Goal: Task Accomplishment & Management: Manage account settings

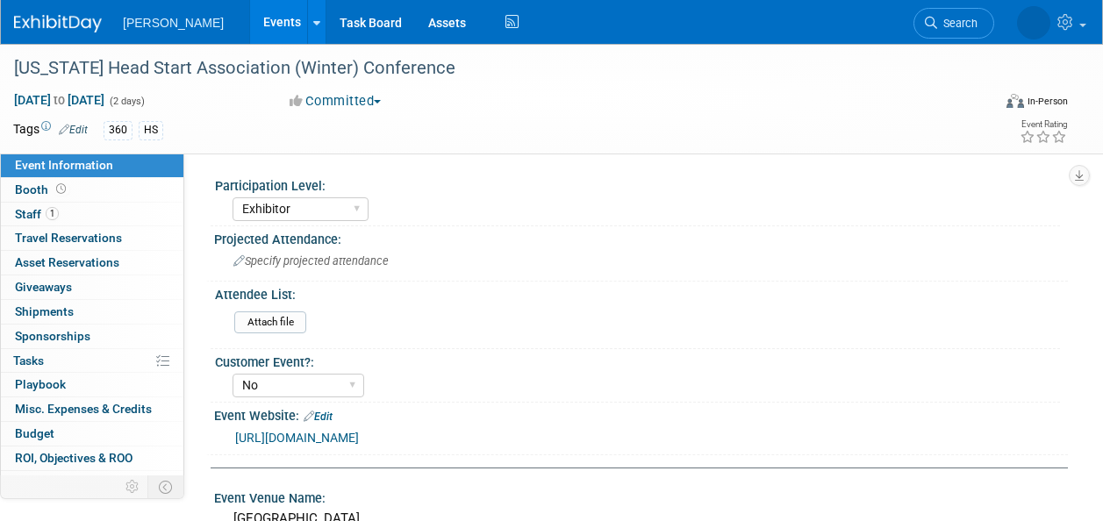
select select "Exhibitor"
select select "No"
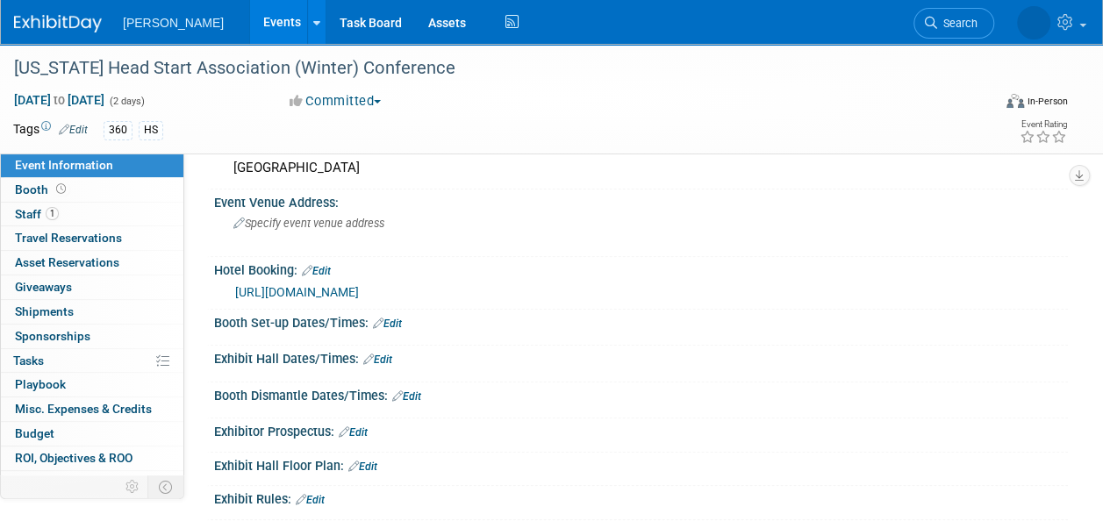
click at [952, 18] on span "Search" at bounding box center [957, 23] width 40 height 13
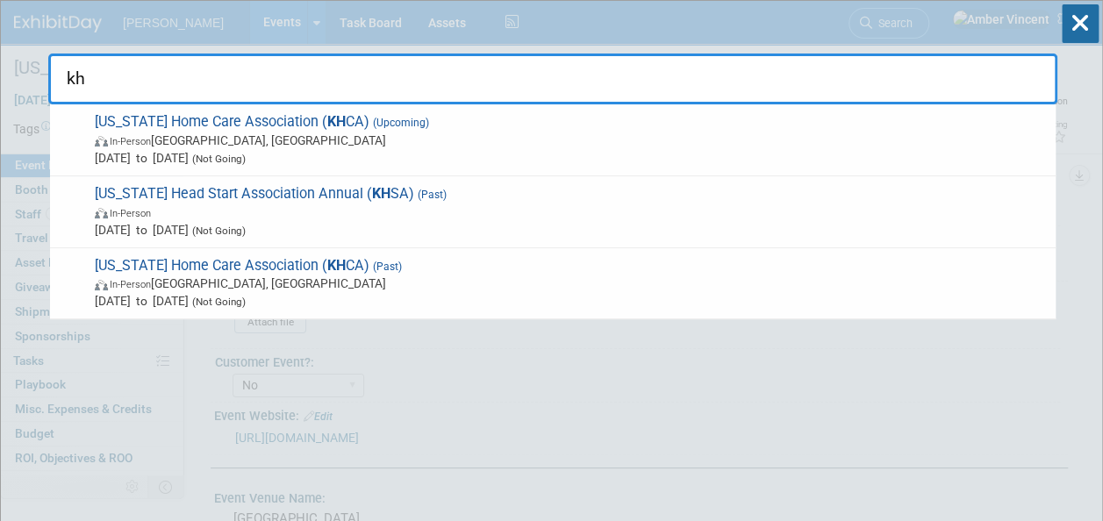
type input "k"
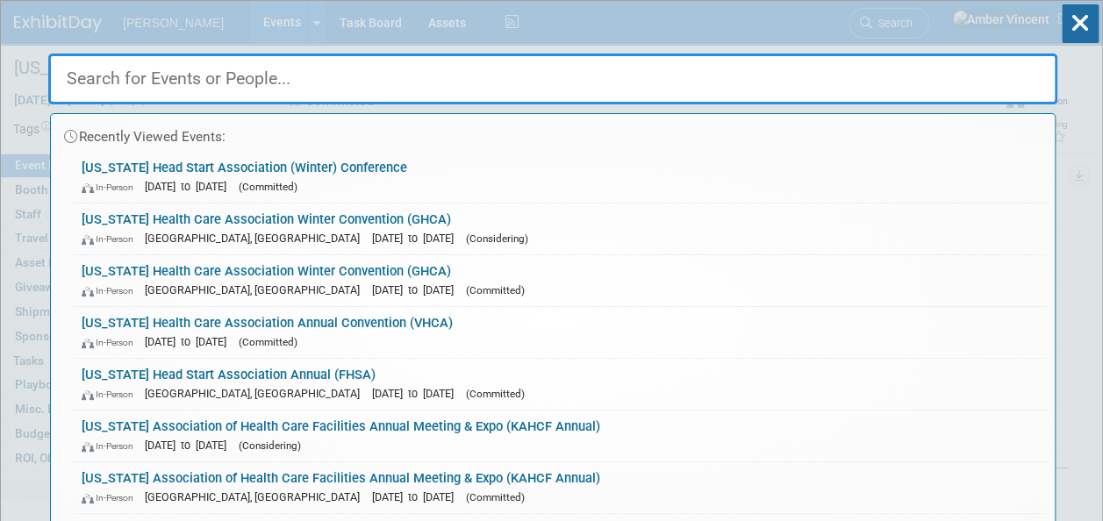
drag, startPoint x: 1072, startPoint y: 220, endPoint x: 1060, endPoint y: 248, distance: 30.3
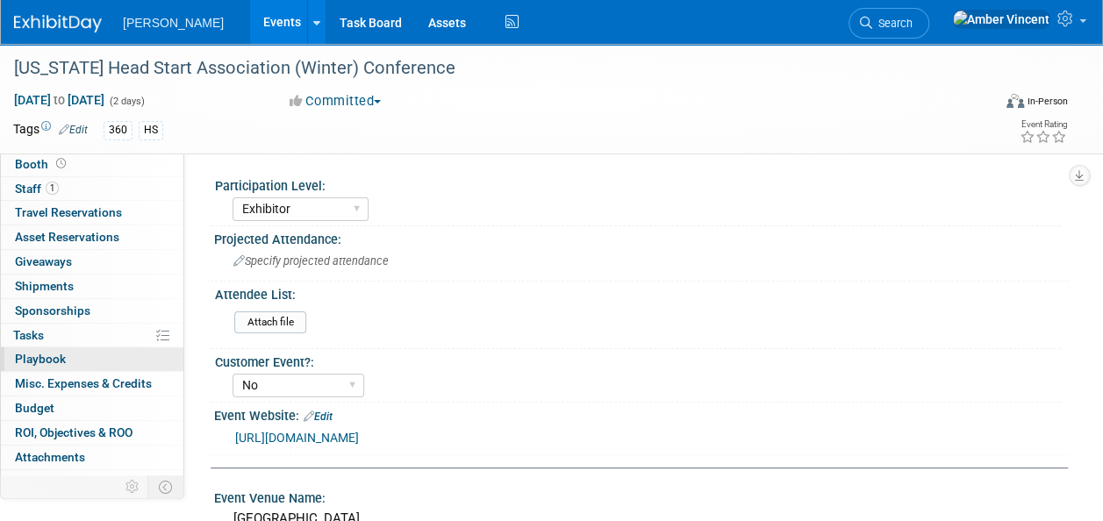
scroll to position [39, 0]
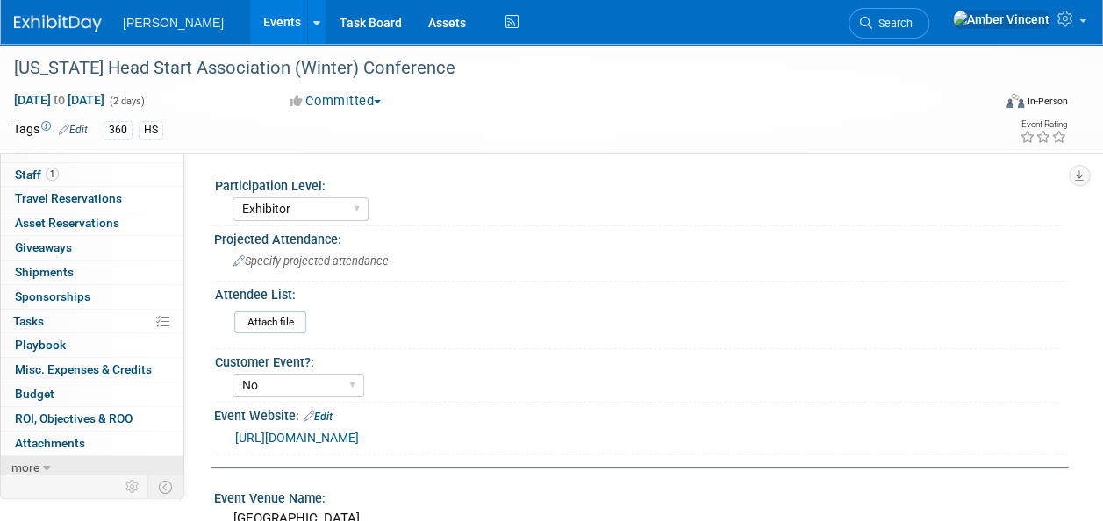
click at [40, 463] on link "more" at bounding box center [92, 468] width 182 height 24
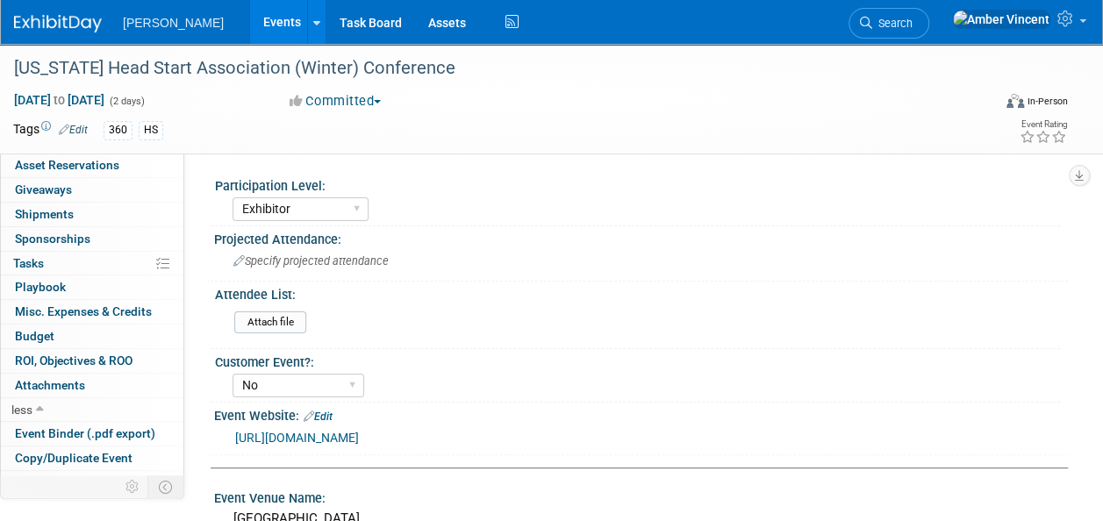
scroll to position [160, 0]
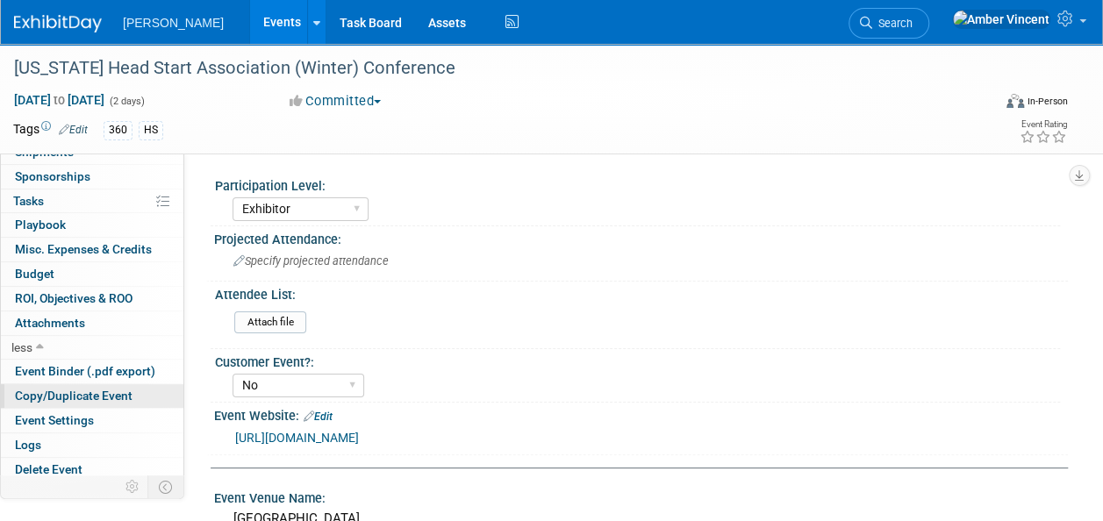
click at [68, 390] on span "Copy/Duplicate Event" at bounding box center [74, 396] width 118 height 14
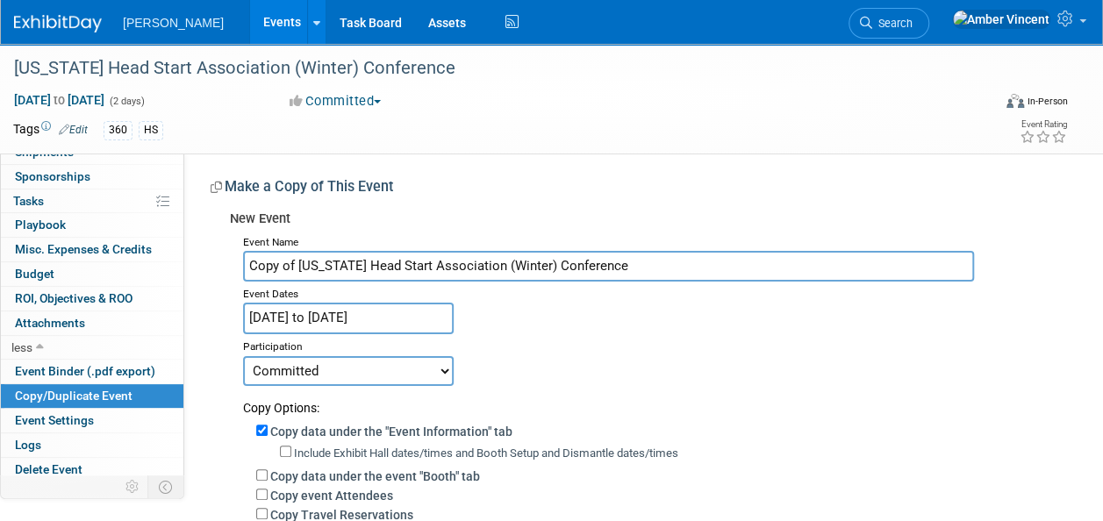
click at [297, 265] on input "Copy of Kentucky Head Start Association (Winter) Conference" at bounding box center [608, 266] width 731 height 31
type input "[US_STATE] Head Start Association (Winter) Conference"
click at [322, 317] on input "Dec 9, 2025 to Dec 10, 2025" at bounding box center [348, 318] width 211 height 31
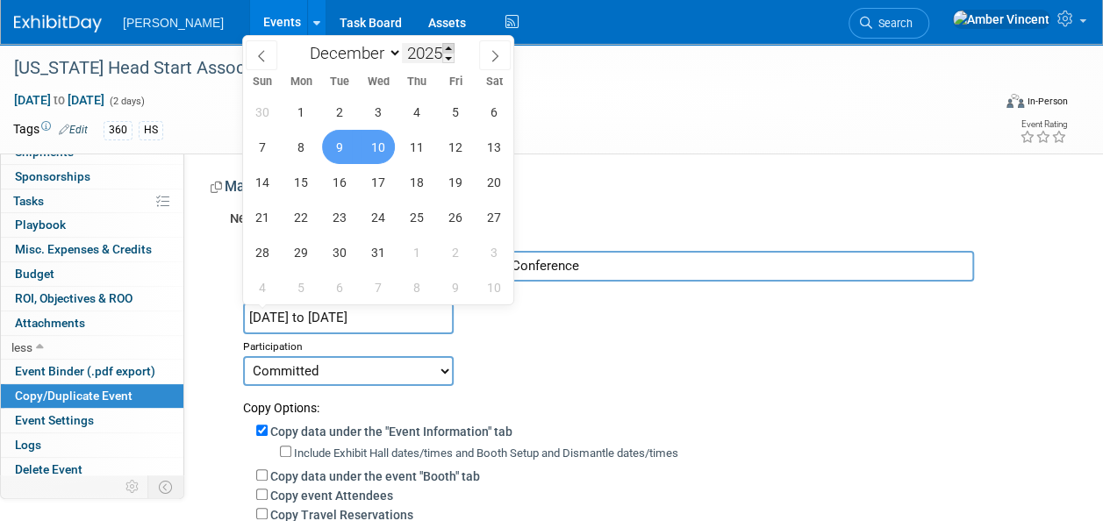
click at [446, 46] on span at bounding box center [448, 48] width 12 height 11
type input "2026"
click at [340, 148] on span "8" at bounding box center [339, 147] width 34 height 34
click at [374, 151] on span "9" at bounding box center [378, 147] width 34 height 34
type input "[DATE] to [DATE]"
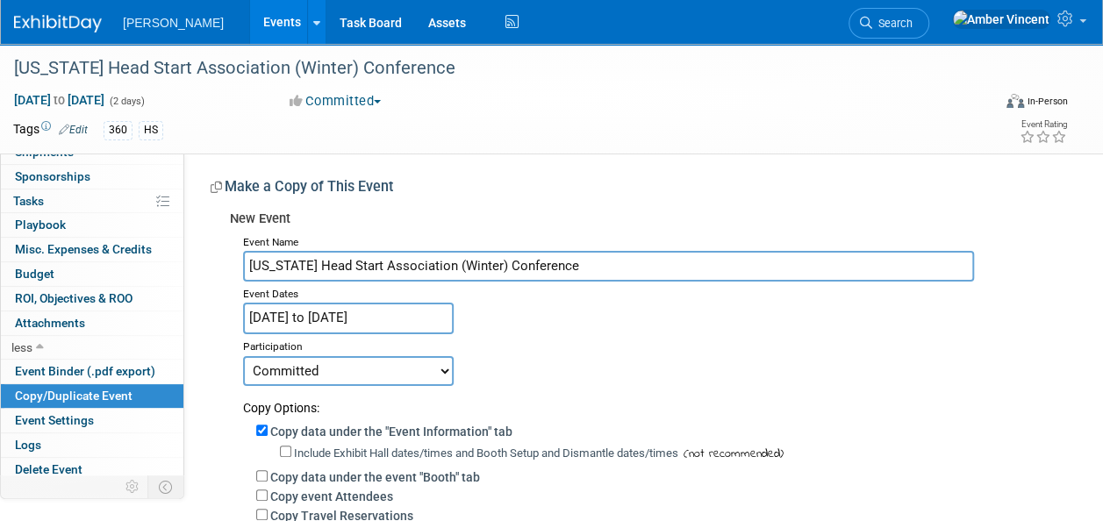
click at [337, 368] on select "Committed Considering Not Going Trade Show Exhibitor Exhibit & Sponsor" at bounding box center [348, 371] width 211 height 30
select select "2"
click at [243, 356] on select "Committed Considering Not Going Trade Show Exhibitor Exhibit & Sponsor" at bounding box center [348, 371] width 211 height 30
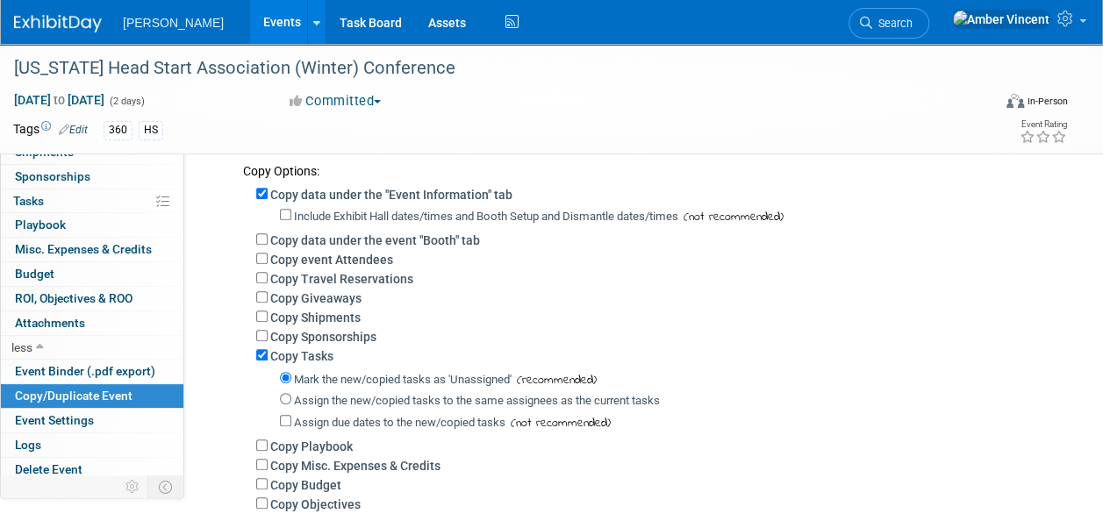
scroll to position [263, 0]
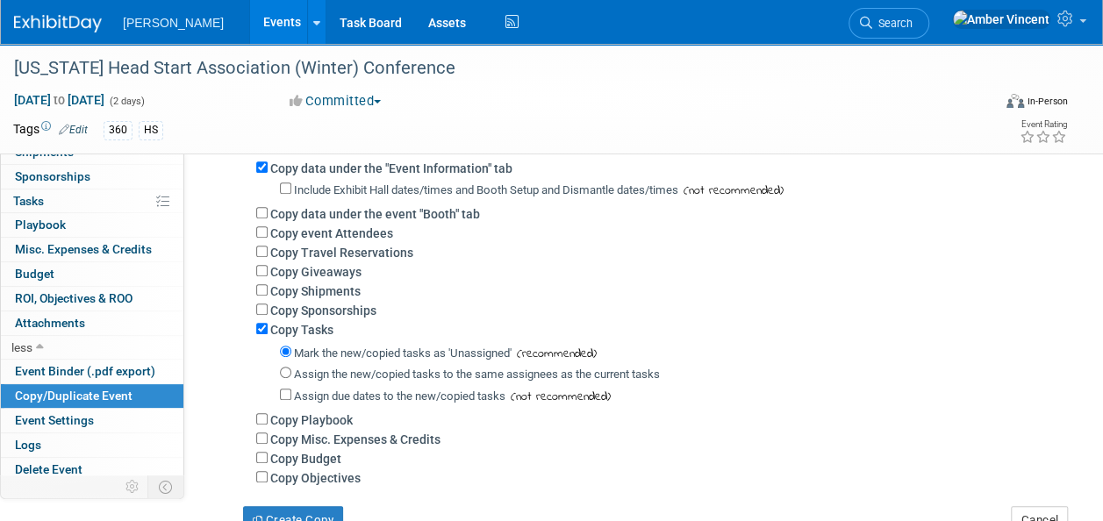
click at [261, 263] on div "Copy Giveaways" at bounding box center [655, 270] width 798 height 19
click at [262, 270] on input "Copy Giveaways" at bounding box center [261, 270] width 11 height 11
checkbox input "true"
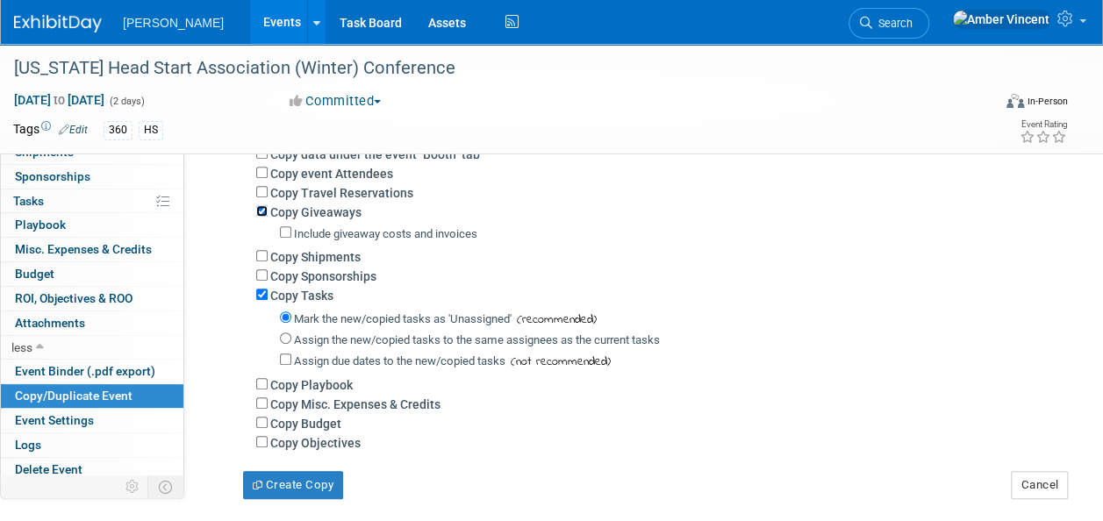
scroll to position [351, 0]
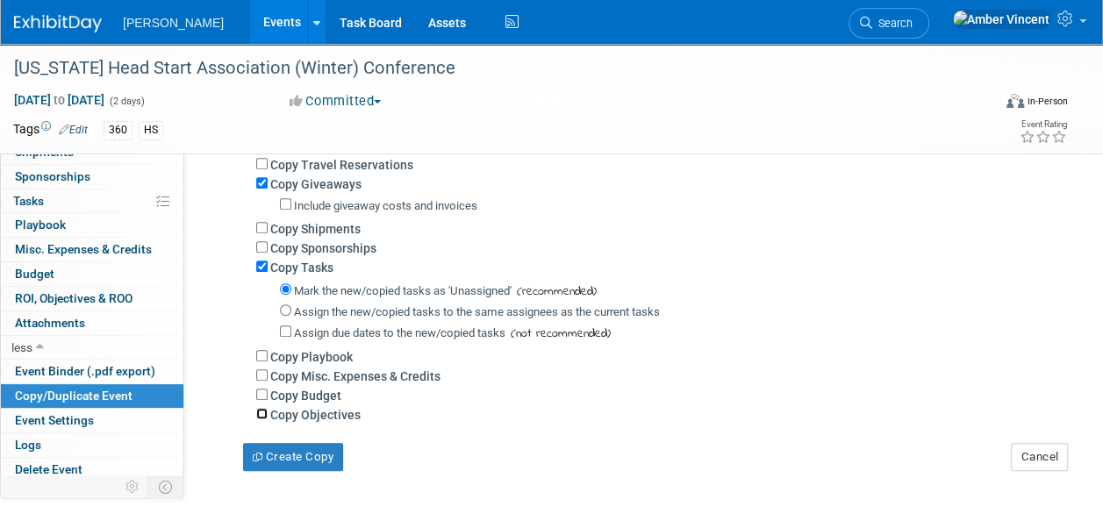
drag, startPoint x: 263, startPoint y: 416, endPoint x: 261, endPoint y: 399, distance: 16.8
click at [263, 416] on input "Copy Objectives" at bounding box center [261, 413] width 11 height 11
checkbox input "true"
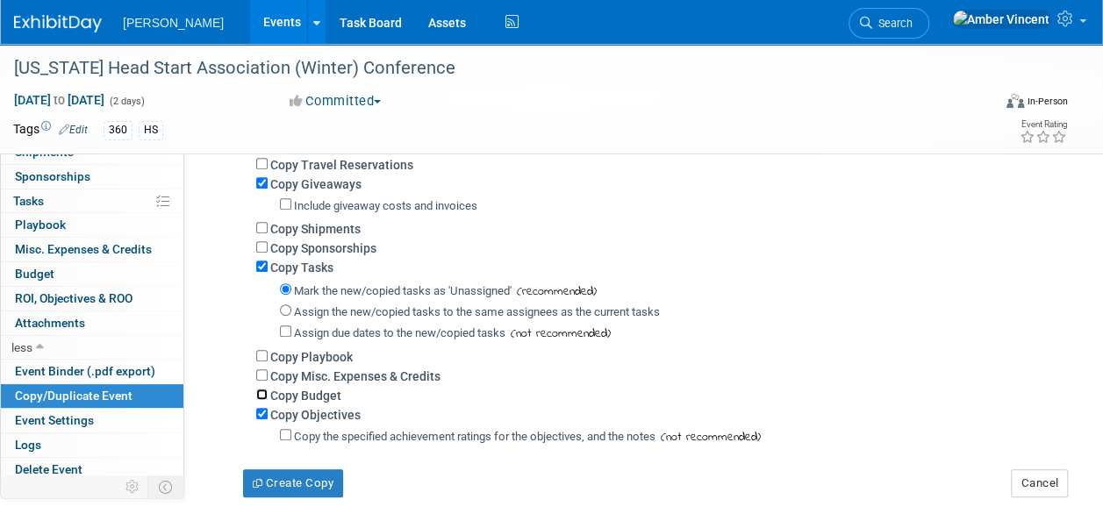
click at [261, 396] on input "Copy Budget" at bounding box center [261, 394] width 11 height 11
checkbox input "true"
click at [260, 374] on input "Copy Misc. Expenses & Credits" at bounding box center [261, 374] width 11 height 11
checkbox input "true"
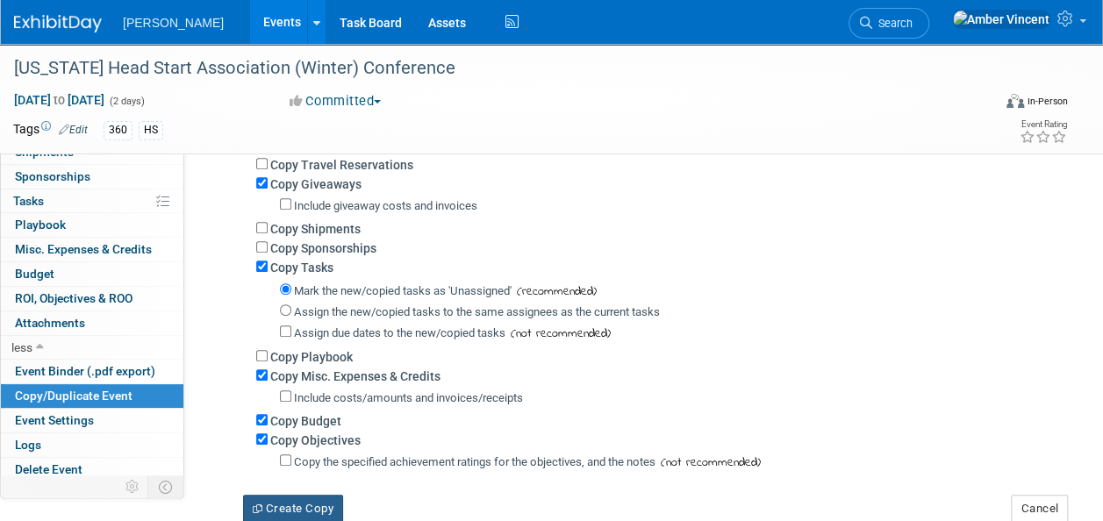
click at [289, 509] on button "Create Copy" at bounding box center [293, 509] width 100 height 28
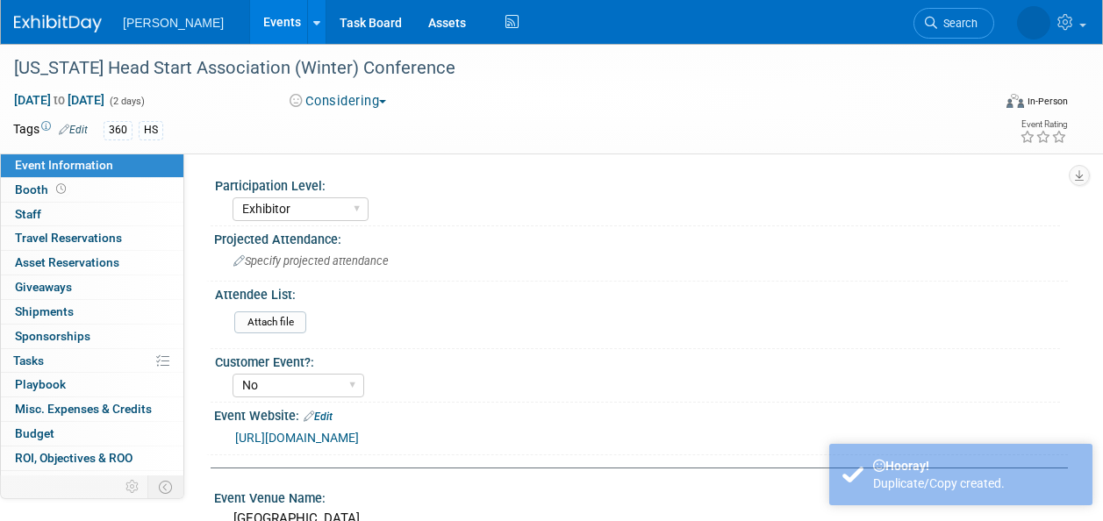
select select "Exhibitor"
select select "No"
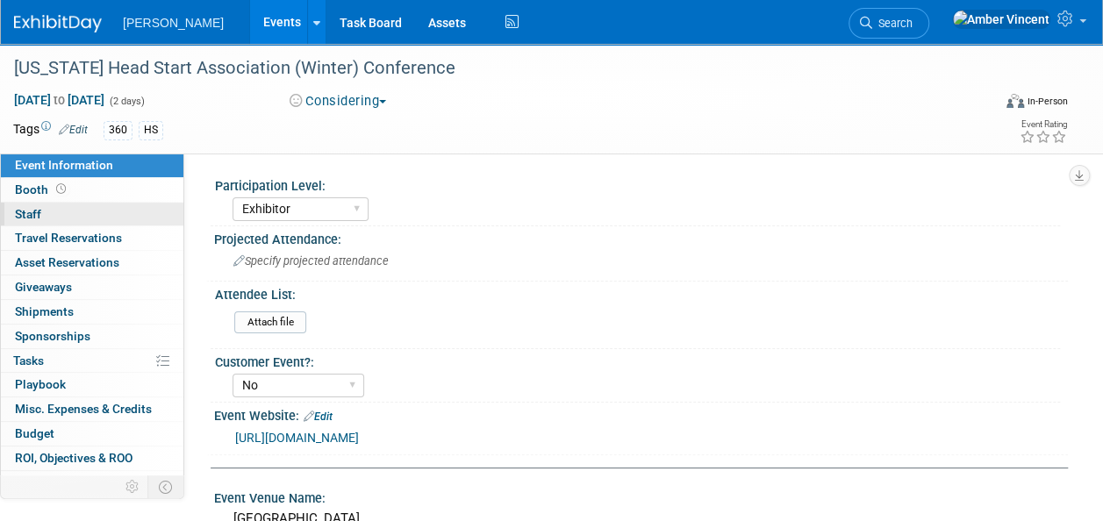
click at [72, 211] on link "0 Staff 0" at bounding box center [92, 215] width 182 height 24
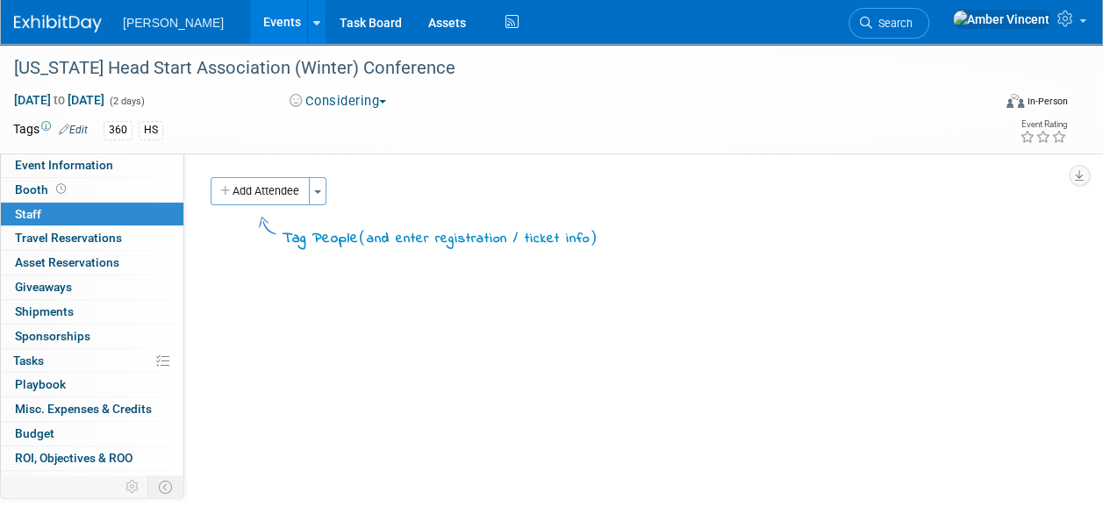
click at [260, 196] on button "Add Attendee" at bounding box center [260, 191] width 99 height 28
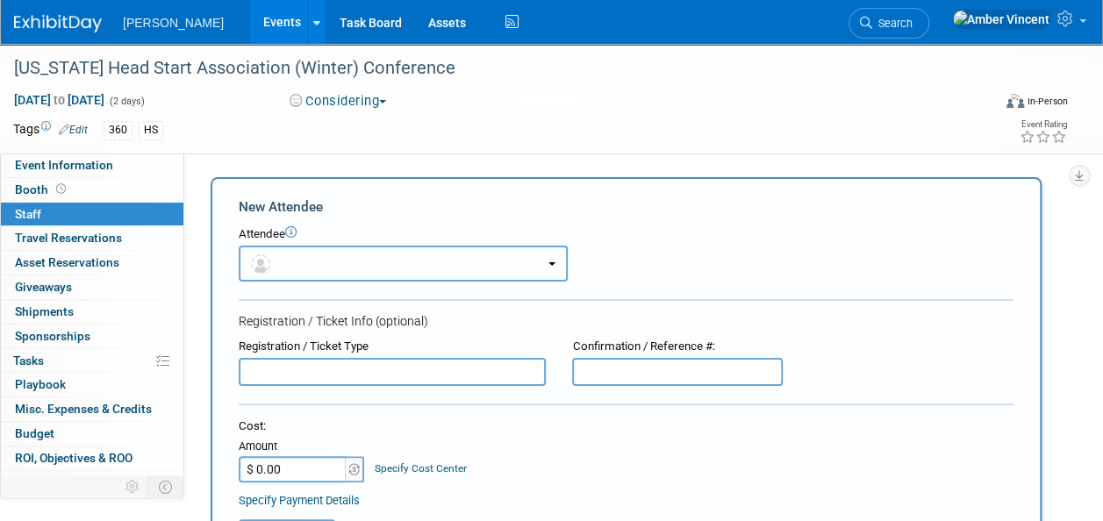
click at [282, 273] on button "button" at bounding box center [403, 264] width 329 height 36
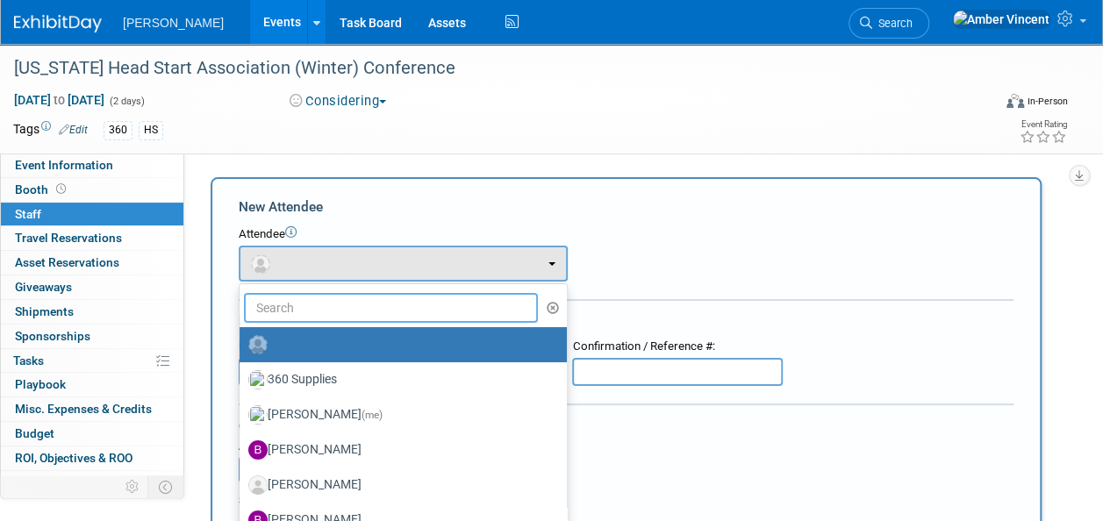
click at [318, 320] on input "text" at bounding box center [391, 308] width 294 height 30
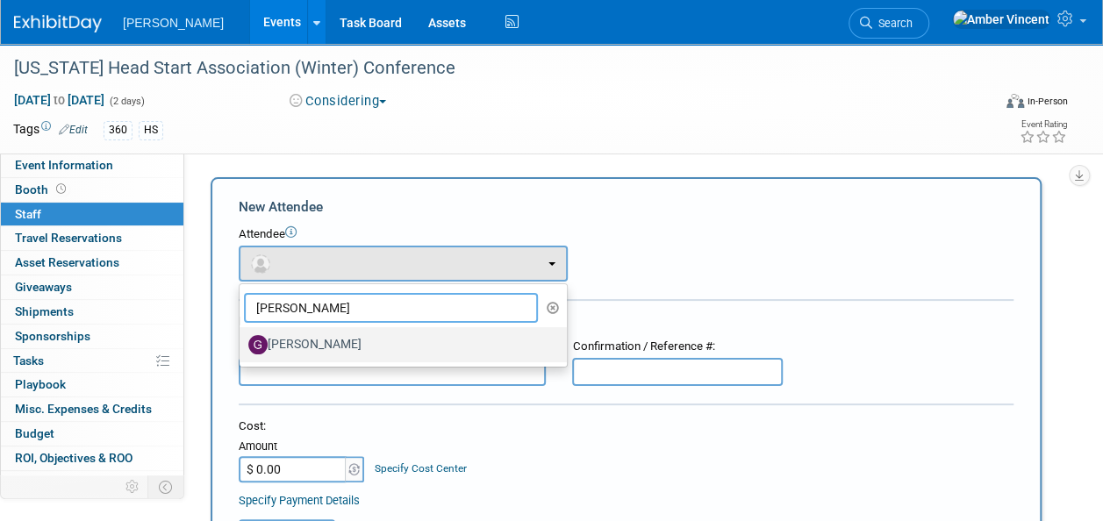
type input "[PERSON_NAME]"
click at [328, 352] on label "[PERSON_NAME]" at bounding box center [398, 345] width 301 height 28
click at [242, 348] on input "[PERSON_NAME]" at bounding box center [236, 342] width 11 height 11
select select "88bfdb83-d7a7-4e7b-85ee-08617a56a54b"
select select "4"
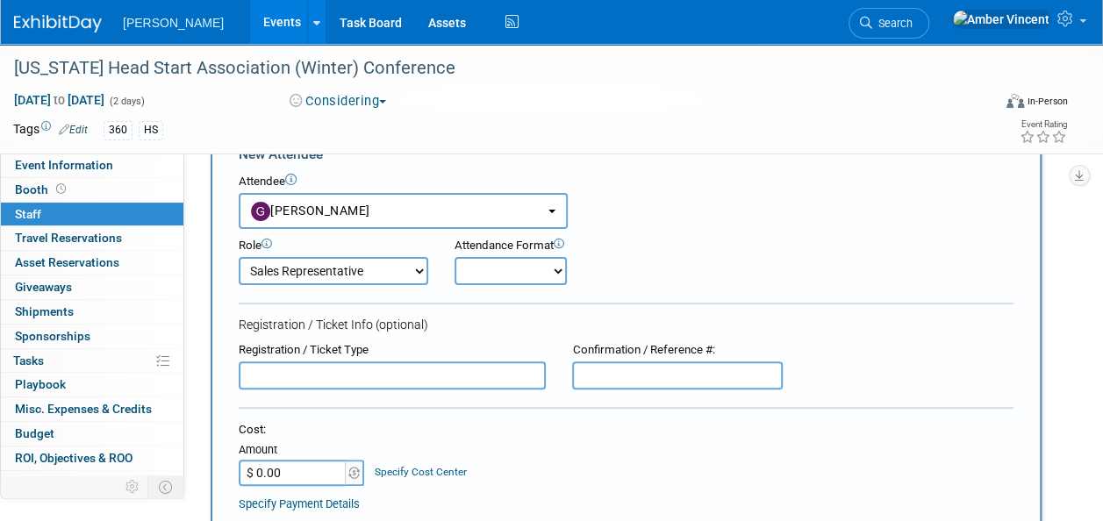
scroll to position [88, 0]
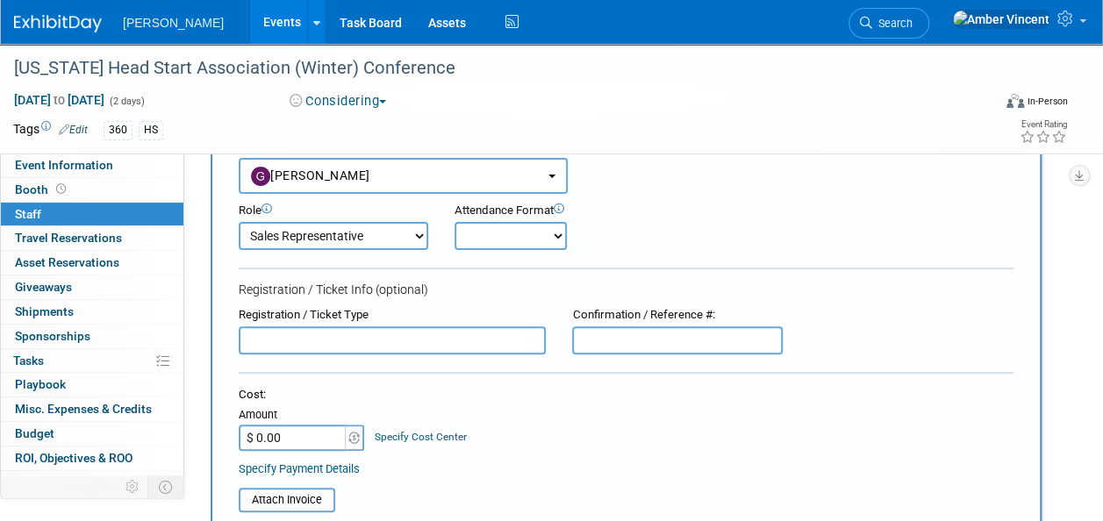
click at [487, 244] on select "Onsite Remote" at bounding box center [510, 236] width 112 height 28
select select "1"
click at [454, 222] on select "Onsite Remote" at bounding box center [510, 236] width 112 height 28
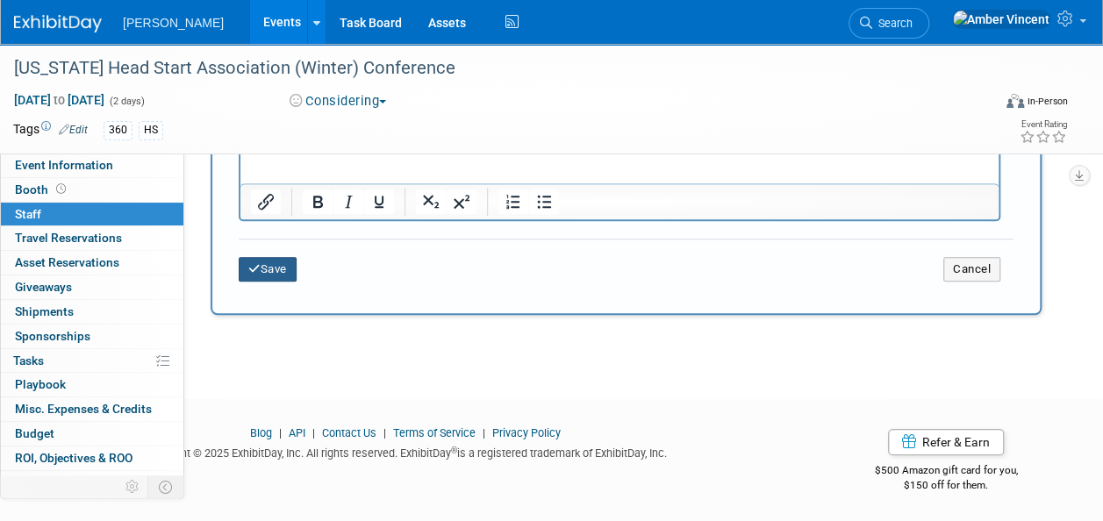
click at [281, 260] on button "Save" at bounding box center [268, 269] width 58 height 25
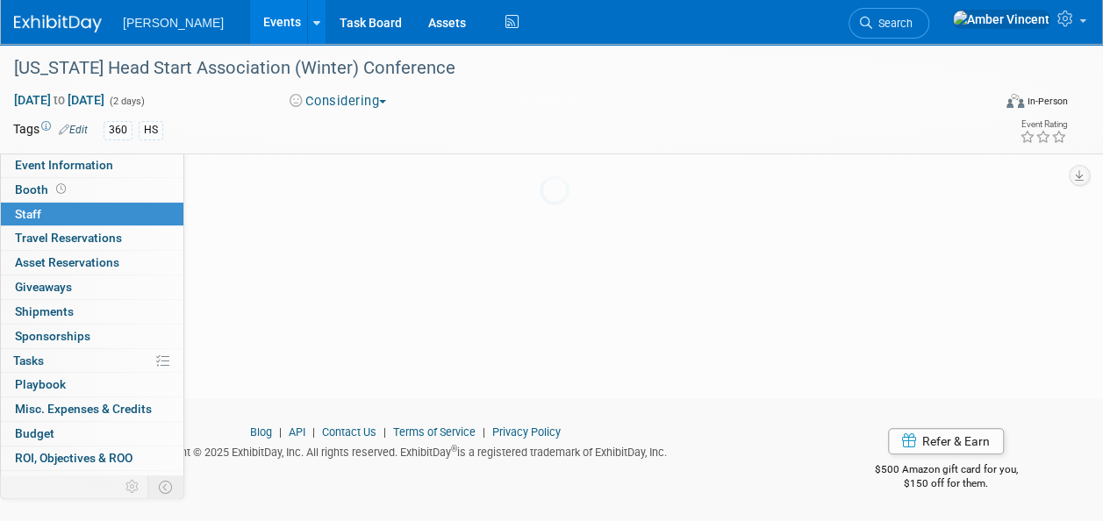
scroll to position [184, 0]
click at [91, 165] on span "Event Information" at bounding box center [64, 165] width 98 height 14
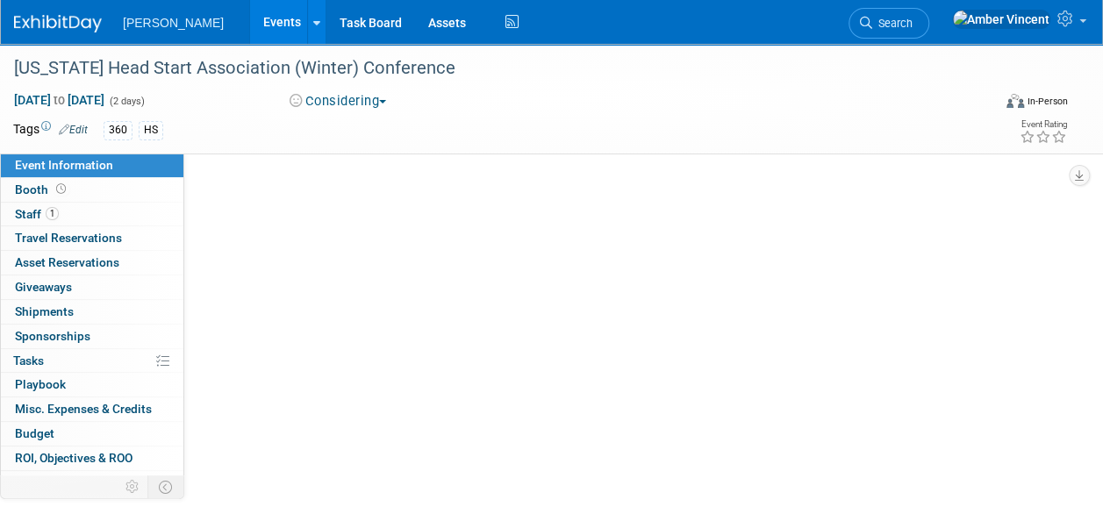
click at [91, 165] on span "Event Information" at bounding box center [64, 165] width 98 height 14
select select "Exhibitor"
select select "No"
